Goal: Transaction & Acquisition: Book appointment/travel/reservation

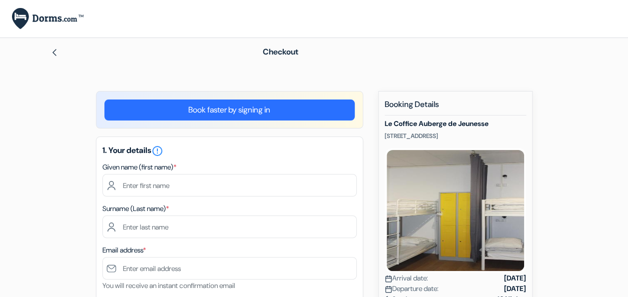
drag, startPoint x: 253, startPoint y: 17, endPoint x: 314, endPoint y: 102, distance: 104.5
drag, startPoint x: 314, startPoint y: 102, endPoint x: 444, endPoint y: 60, distance: 136.8
click at [332, 60] on div "Checkout" at bounding box center [313, 52] width 569 height 28
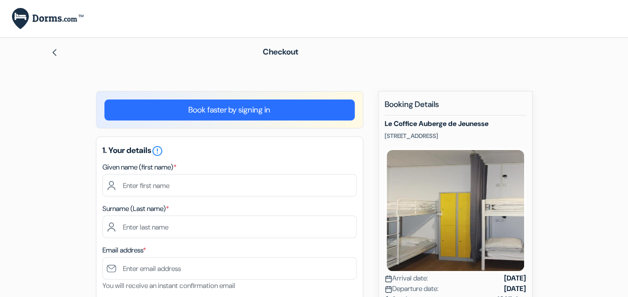
drag, startPoint x: 373, startPoint y: 73, endPoint x: 553, endPoint y: 192, distance: 216.2
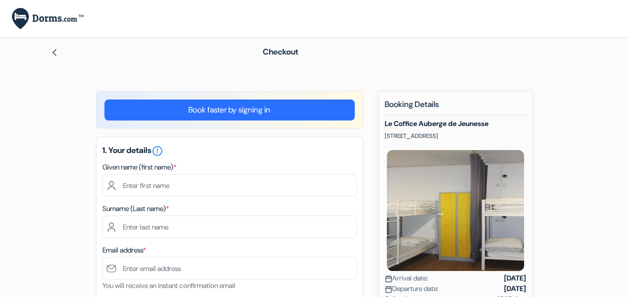
drag, startPoint x: 380, startPoint y: 95, endPoint x: 474, endPoint y: 135, distance: 102.5
drag, startPoint x: 474, startPoint y: 135, endPoint x: 368, endPoint y: 80, distance: 119.9
drag, startPoint x: 382, startPoint y: 97, endPoint x: 470, endPoint y: 138, distance: 97.2
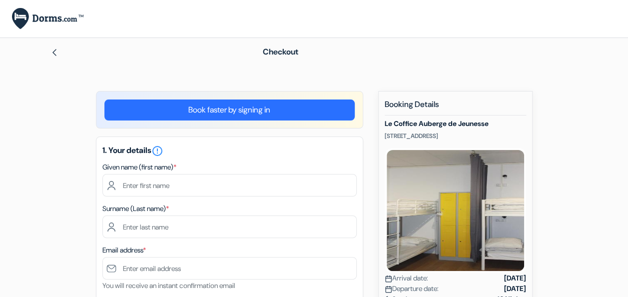
drag, startPoint x: 97, startPoint y: 0, endPoint x: 281, endPoint y: 42, distance: 188.6
drag, startPoint x: 281, startPoint y: 42, endPoint x: 261, endPoint y: 38, distance: 20.5
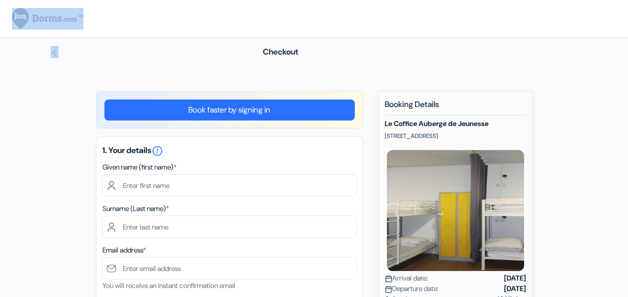
drag, startPoint x: 261, startPoint y: 38, endPoint x: 256, endPoint y: 50, distance: 13.0
click at [256, 50] on div "Checkout" at bounding box center [313, 52] width 569 height 28
click at [257, 49] on div "Checkout" at bounding box center [417, 52] width 321 height 12
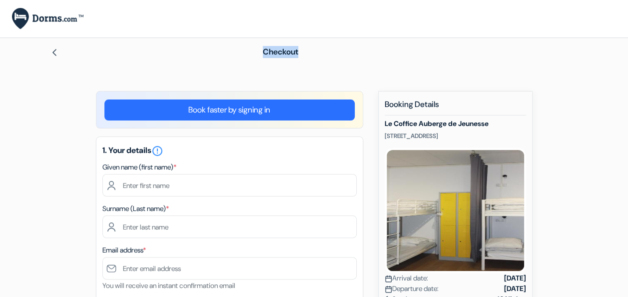
drag, startPoint x: 262, startPoint y: 45, endPoint x: 299, endPoint y: 51, distance: 36.9
click at [299, 51] on div "Checkout" at bounding box center [313, 52] width 569 height 28
click at [298, 55] on span "Checkout" at bounding box center [280, 51] width 35 height 10
click at [309, 62] on div "Checkout" at bounding box center [313, 52] width 569 height 28
